Goal: Task Accomplishment & Management: Complete application form

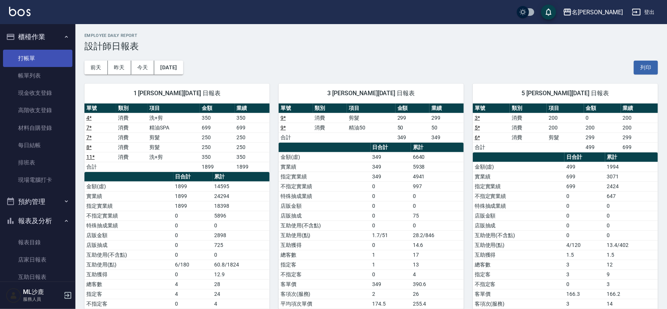
click at [23, 60] on link "打帳單" at bounding box center [37, 58] width 69 height 17
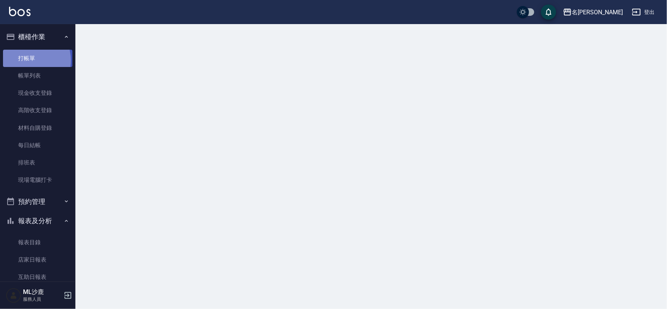
click at [23, 60] on link "打帳單" at bounding box center [37, 58] width 69 height 17
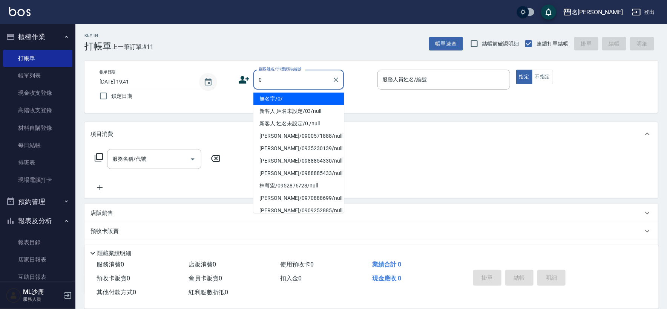
type input "無名字/0/"
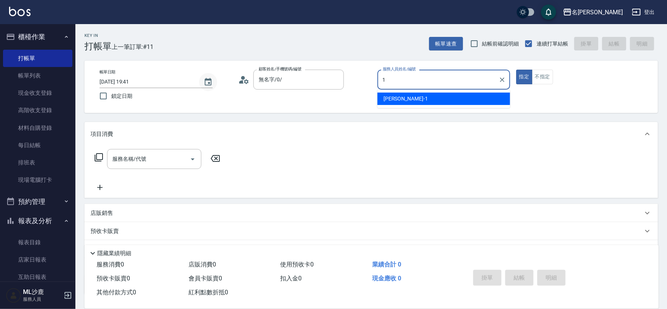
type input "1"
type button "true"
type input "[PERSON_NAME]1"
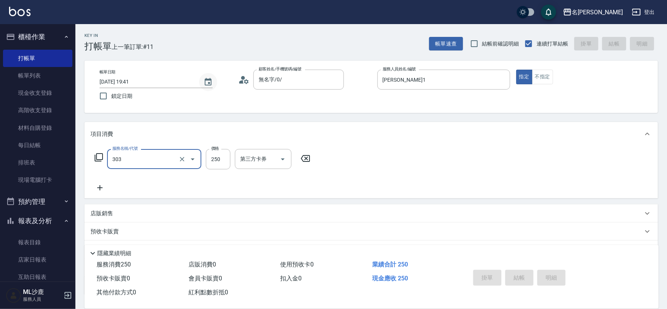
type input "303"
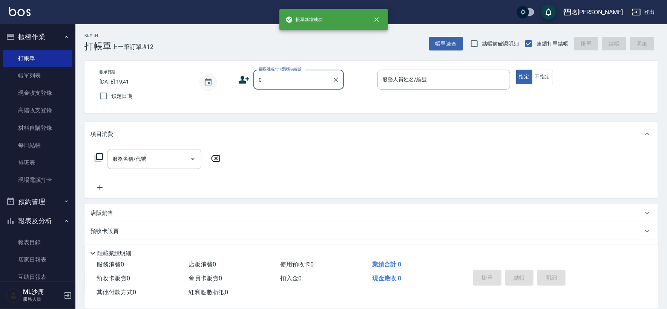
type input "無名字/0/"
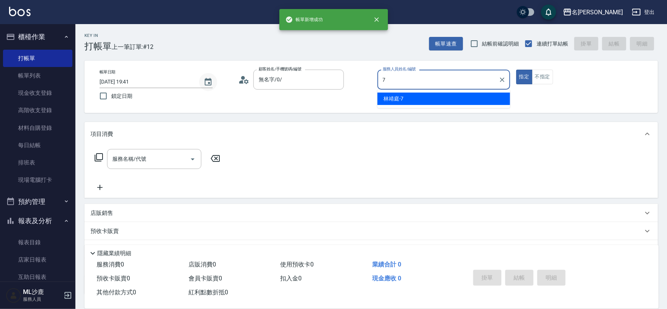
type input "[PERSON_NAME]-7"
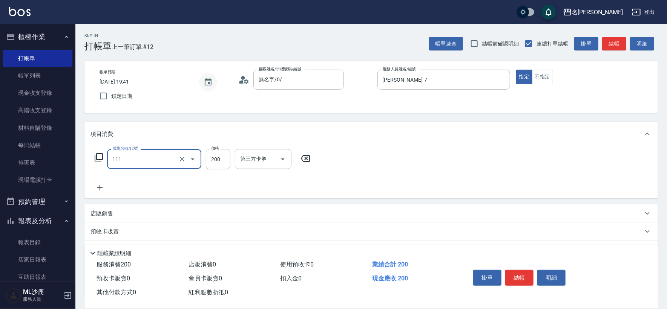
type input "200(111)"
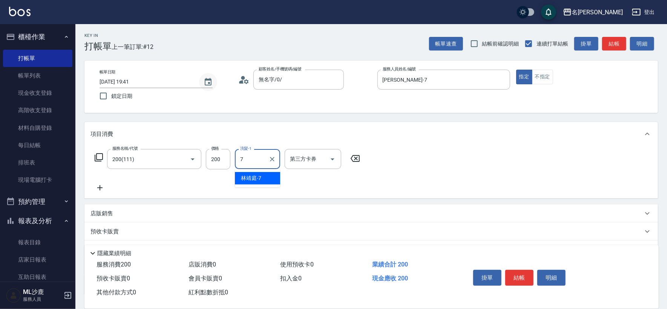
type input "[PERSON_NAME]-7"
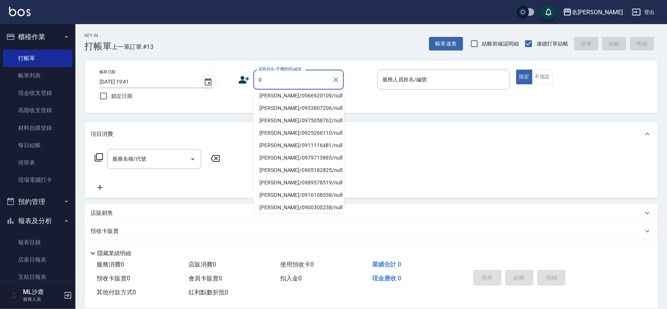
scroll to position [3, 0]
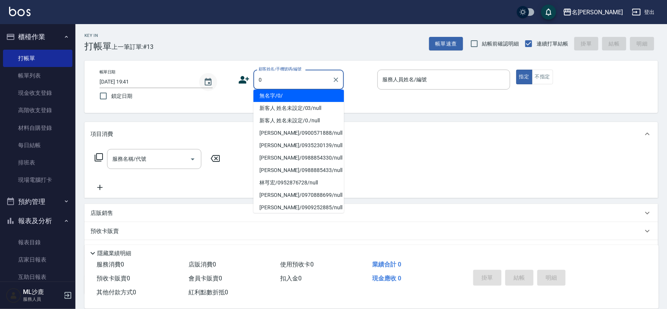
type input "無名字/0/"
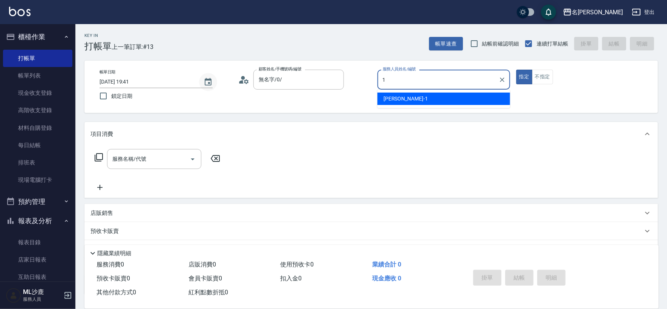
type input "[PERSON_NAME]1"
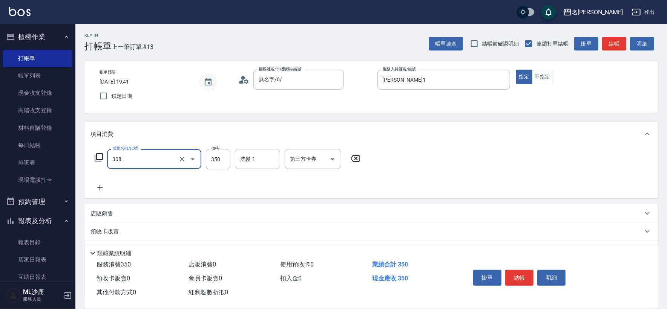
type input "洗+剪(308)"
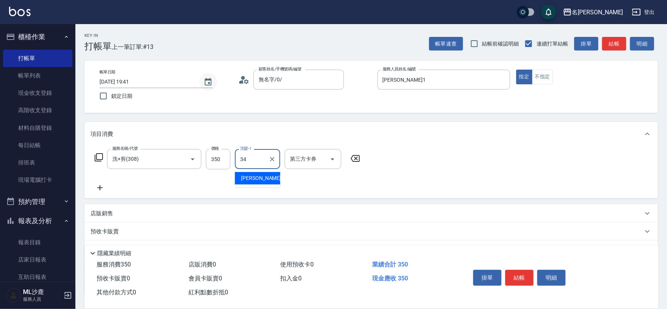
type input "[PERSON_NAME]-34"
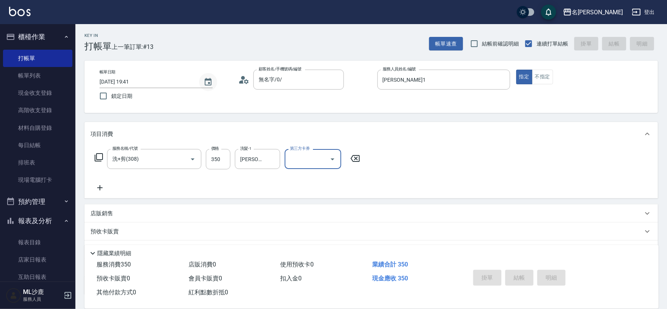
type input "[DATE] 19:42"
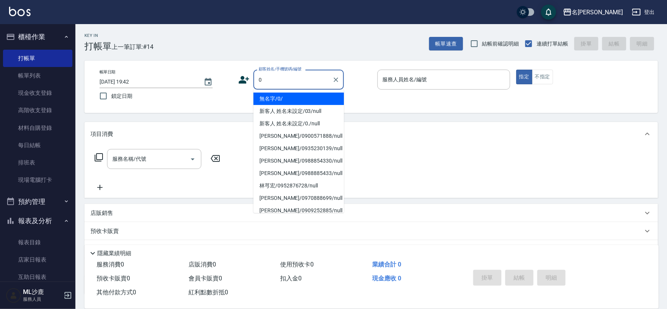
type input "無名字/0/"
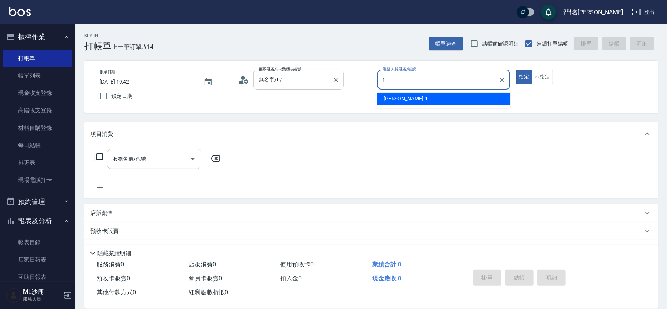
type input "[PERSON_NAME]1"
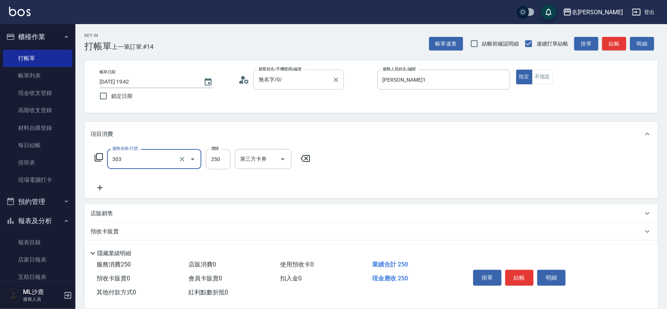
type input "剪髮(303)"
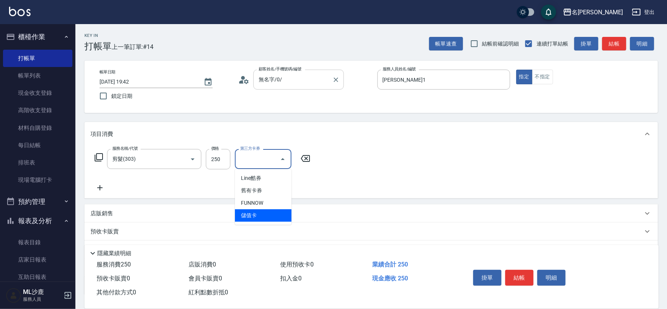
type input "儲值卡"
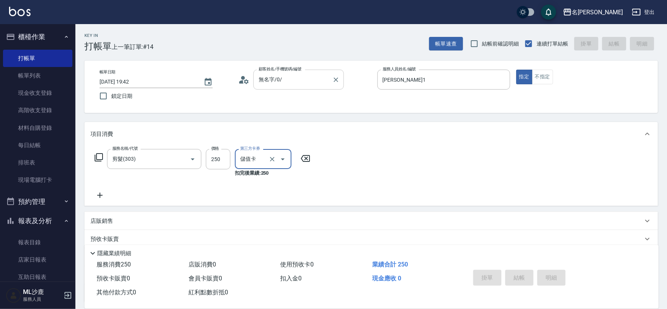
type input "[DATE] 19:43"
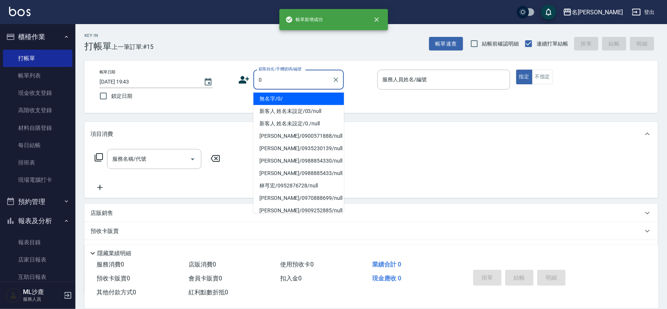
type input "無名字/0/"
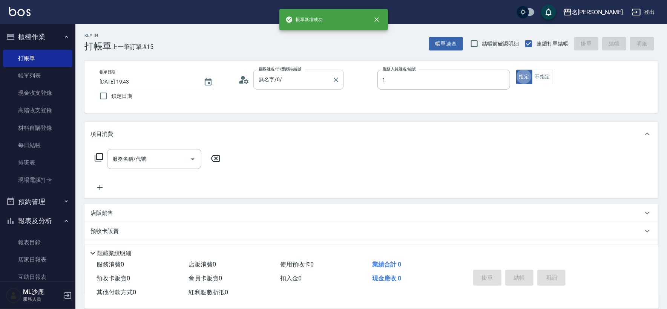
type input "[PERSON_NAME]1"
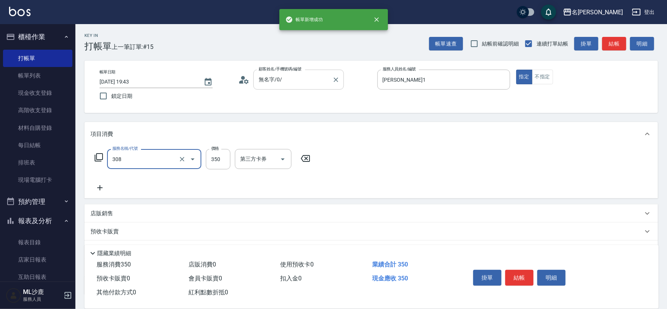
type input "洗+剪(308)"
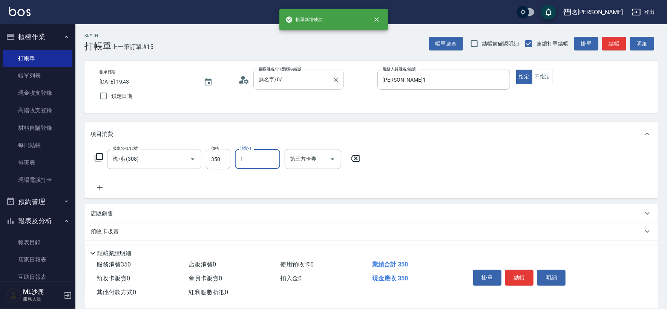
type input "[PERSON_NAME]1"
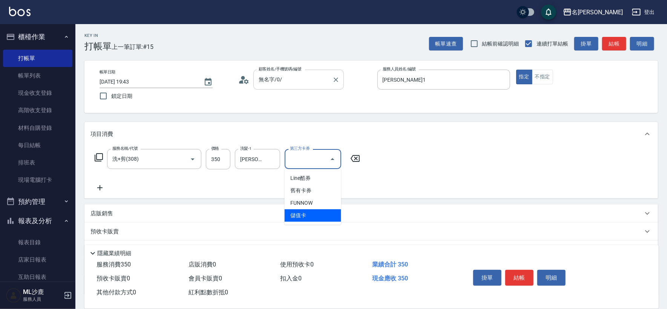
type input "儲值卡"
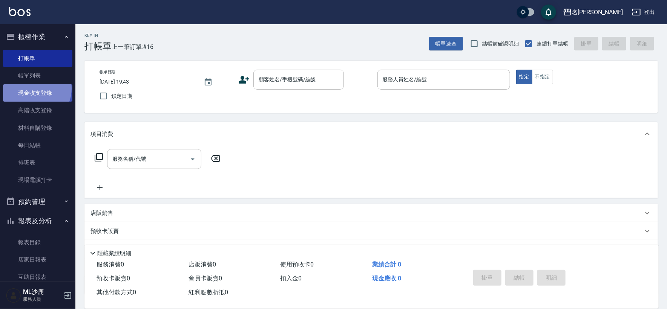
click at [31, 89] on link "現金收支登錄" at bounding box center [37, 92] width 69 height 17
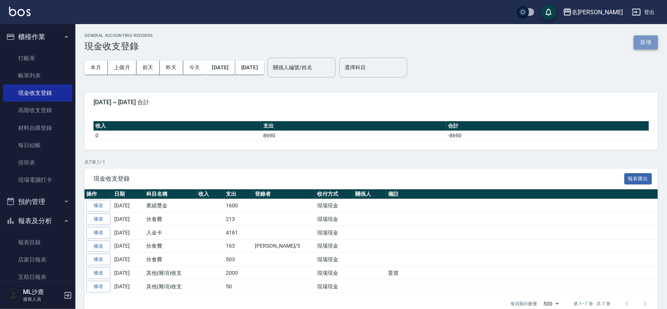
click at [643, 38] on button "新增" at bounding box center [646, 42] width 24 height 14
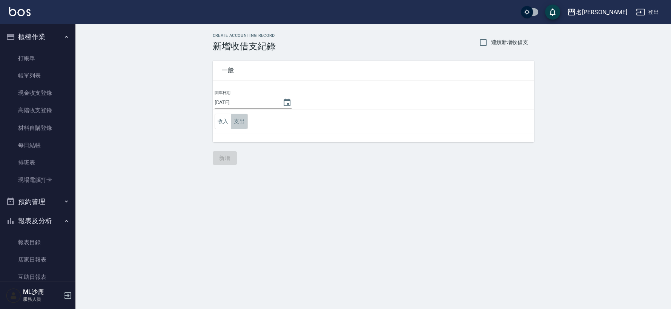
click at [236, 123] on button "支出" at bounding box center [239, 121] width 17 height 15
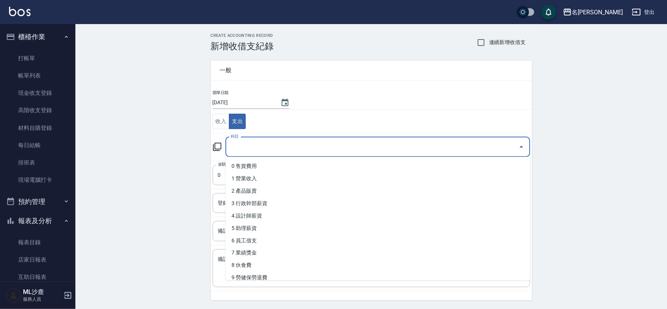
click at [243, 150] on input "科目" at bounding box center [372, 147] width 287 height 13
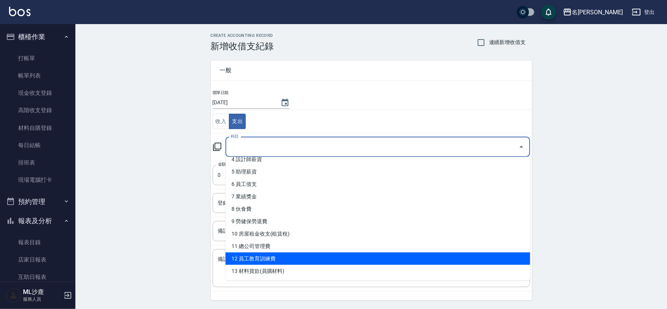
scroll to position [42, 0]
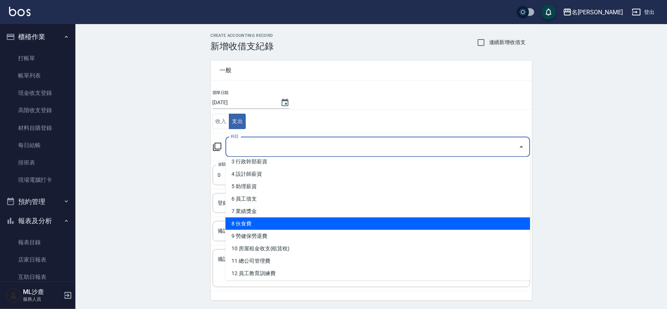
click at [265, 220] on li "8 伙食費" at bounding box center [377, 224] width 305 height 12
type input "8 伙食費"
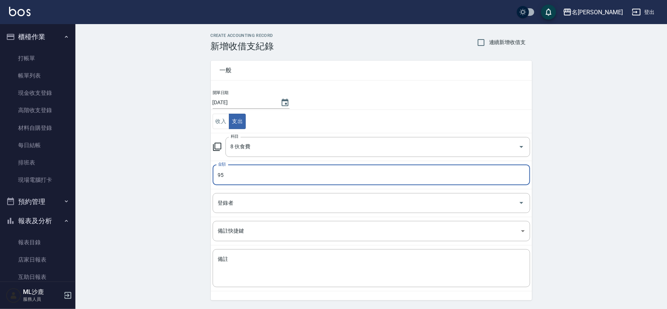
type input "95"
click at [124, 173] on div "CREATE ACCOUNTING RECORD 新增收借支紀錄 連續新增收借支 一般 開單日期 [DATE] 收入 支出 科目 8 伙食費 科目 金額 95…" at bounding box center [370, 178] width 591 height 309
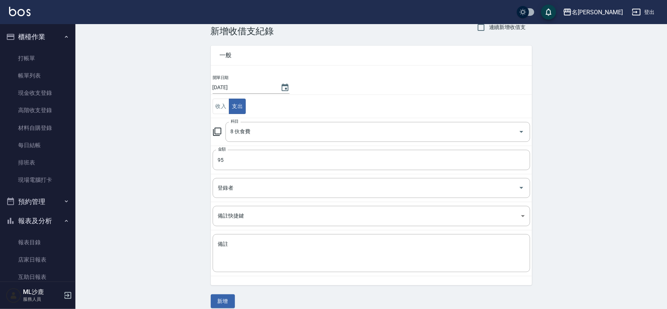
scroll to position [23, 0]
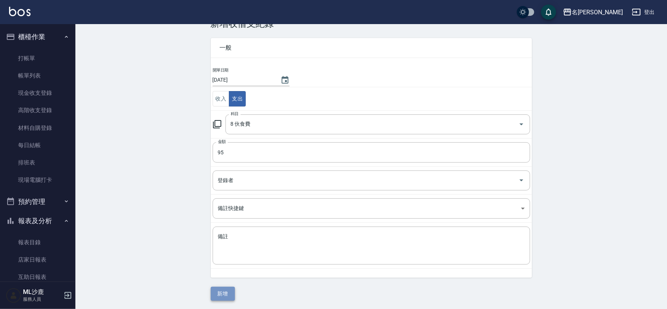
click at [215, 295] on button "新增" at bounding box center [223, 294] width 24 height 14
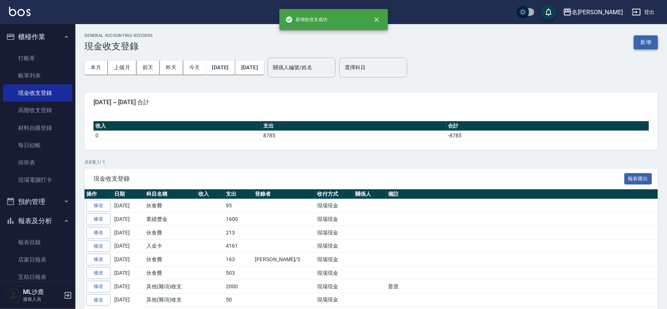
click at [641, 40] on button "新增" at bounding box center [646, 42] width 24 height 14
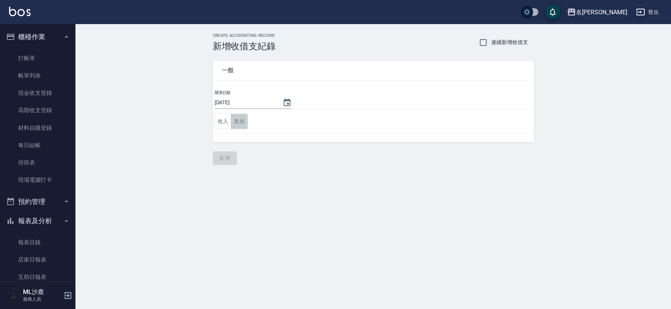
click at [240, 129] on button "支出" at bounding box center [239, 121] width 17 height 15
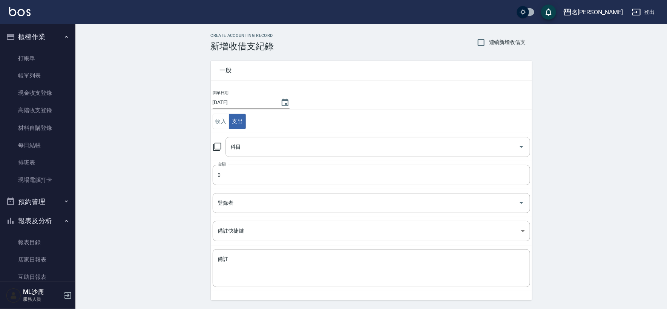
click at [255, 154] on div "科目" at bounding box center [377, 147] width 305 height 20
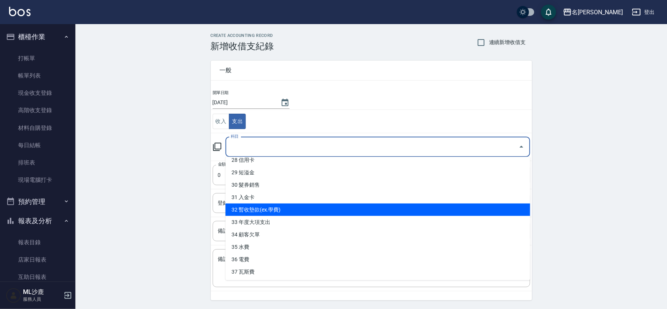
scroll to position [313, 0]
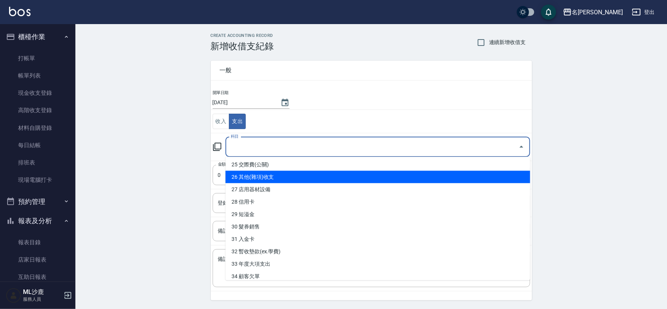
click at [261, 181] on li "26 其他(雜項)收支" at bounding box center [377, 177] width 305 height 12
type input "26 其他(雜項)收支"
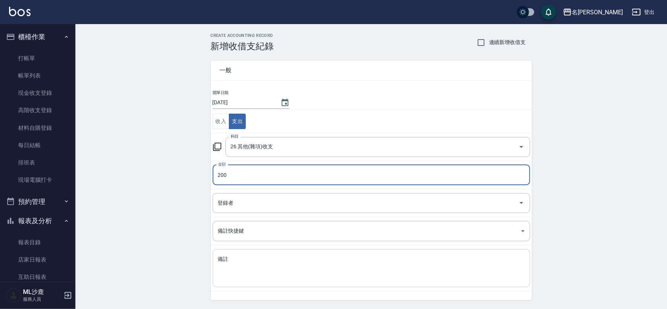
type input "200"
click at [245, 285] on div "x 備註" at bounding box center [371, 269] width 317 height 38
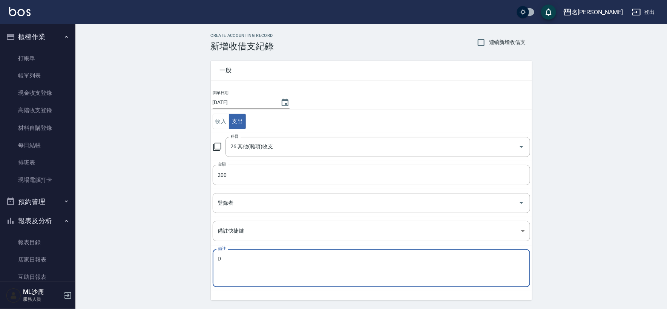
click at [240, 268] on textarea "D" at bounding box center [371, 269] width 307 height 26
type textarea "D"
type textarea "普"
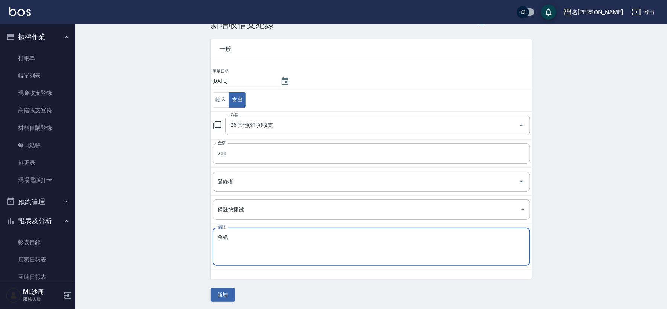
scroll to position [23, 0]
type textarea "金紙"
click at [215, 298] on button "新增" at bounding box center [223, 294] width 24 height 14
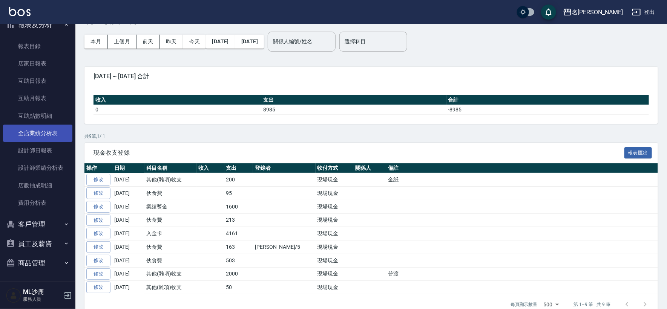
scroll to position [40, 0]
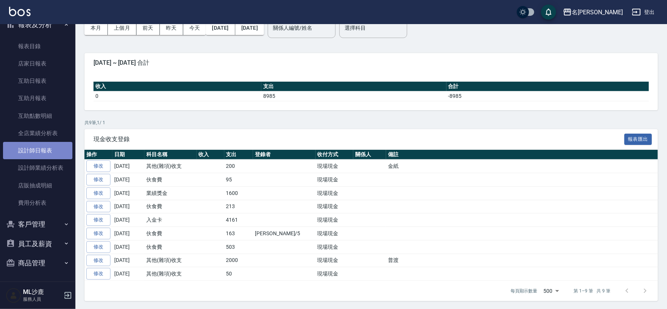
click at [43, 154] on link "設計師日報表" at bounding box center [37, 150] width 69 height 17
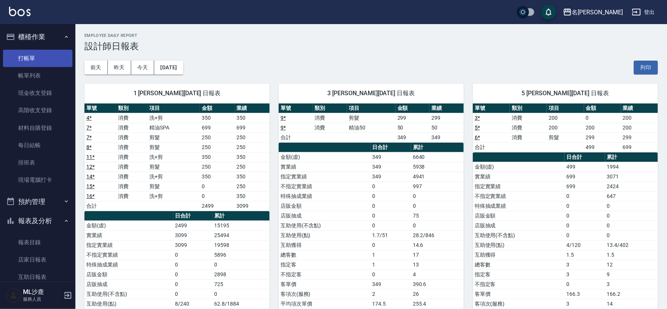
click at [38, 60] on link "打帳單" at bounding box center [37, 58] width 69 height 17
